Goal: Navigation & Orientation: Find specific page/section

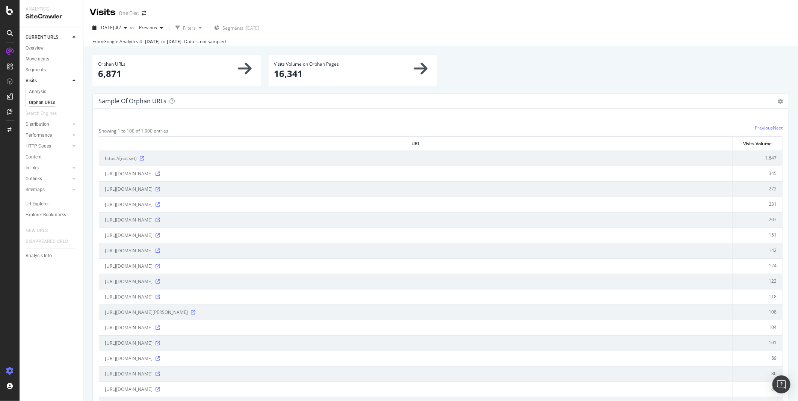
click at [11, 372] on icon at bounding box center [10, 371] width 8 height 8
click at [130, 27] on div "button" at bounding box center [125, 28] width 9 height 5
click at [47, 333] on div "Settings" at bounding box center [39, 331] width 32 height 6
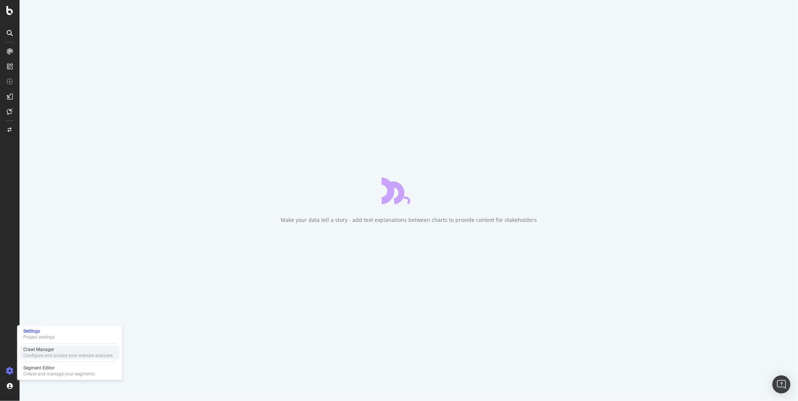
click at [44, 355] on div "Configure and access your website analyses" at bounding box center [68, 356] width 90 height 6
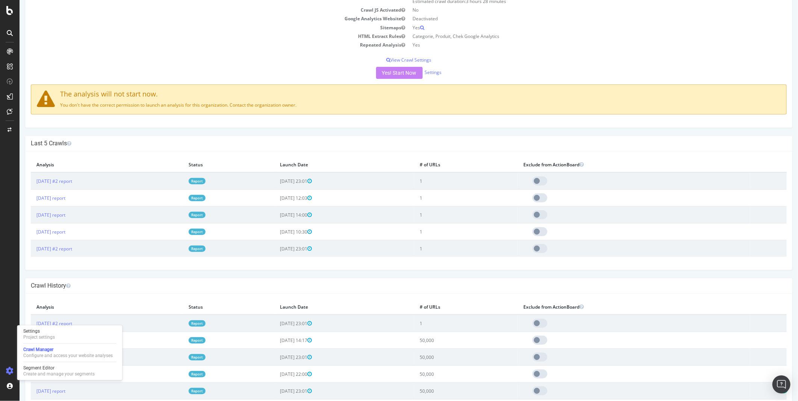
scroll to position [167, 0]
